Goal: Task Accomplishment & Management: Manage account settings

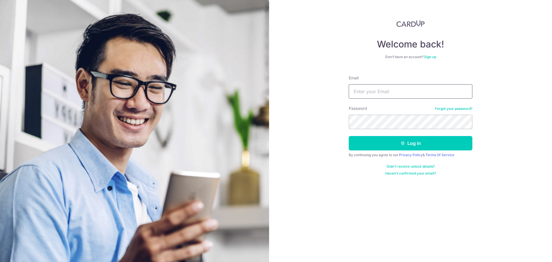
click at [389, 94] on input "Email" at bounding box center [411, 91] width 124 height 14
type input "[EMAIL_ADDRESS][DOMAIN_NAME]"
click at [349, 136] on button "Log in" at bounding box center [411, 143] width 124 height 14
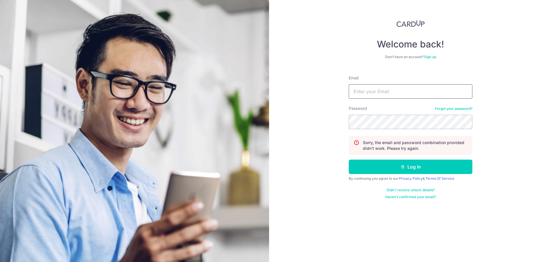
drag, startPoint x: 422, startPoint y: 96, endPoint x: 422, endPoint y: 91, distance: 4.6
click at [422, 92] on input "Email" at bounding box center [411, 91] width 124 height 14
type input "h_acg@hotmail.com"
click at [349, 160] on button "Log in" at bounding box center [411, 167] width 124 height 14
click at [410, 95] on input "Email" at bounding box center [411, 91] width 124 height 14
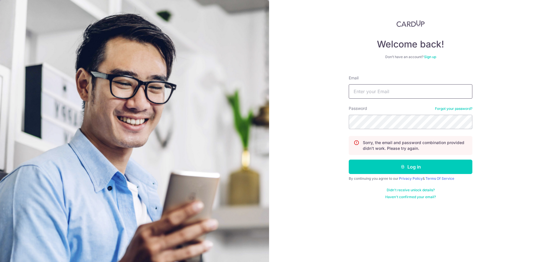
type input "h_acg@hotmail.com"
click at [349, 160] on button "Log in" at bounding box center [411, 167] width 124 height 14
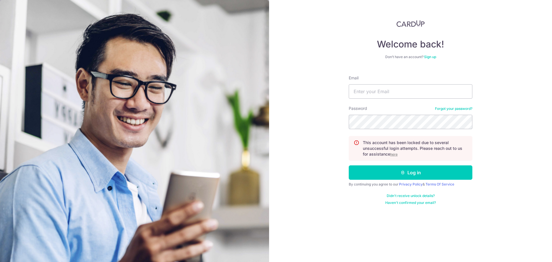
click at [465, 108] on link "Forgot your password?" at bounding box center [453, 108] width 37 height 5
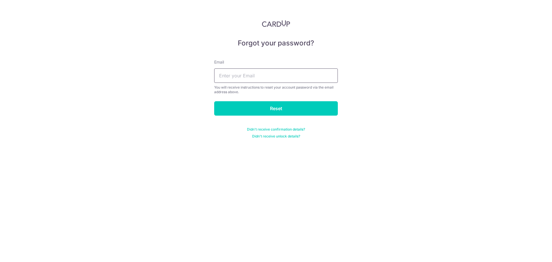
click at [317, 79] on input "text" at bounding box center [276, 75] width 124 height 14
type input "h_acg@hotmail.com"
click at [282, 107] on input "Reset" at bounding box center [276, 108] width 124 height 14
